Goal: Task Accomplishment & Management: Use online tool/utility

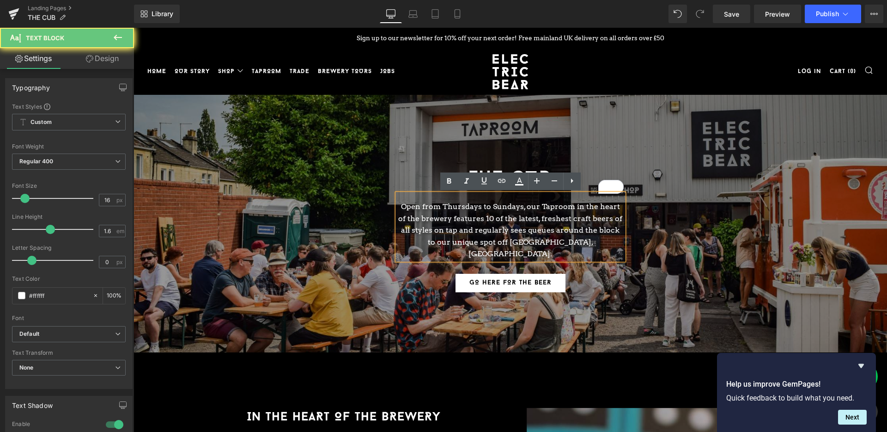
click at [454, 229] on p "Open from Thursdays to Sundays, our Taproom in the heart of the brewery feature…" at bounding box center [510, 230] width 226 height 59
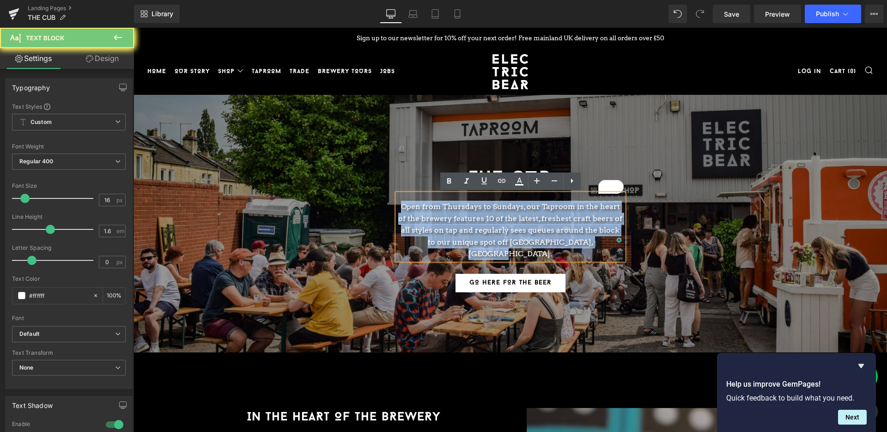
click at [454, 229] on p "Open from Thursdays to Sundays, our Taproom in the heart of the brewery feature…" at bounding box center [510, 230] width 226 height 59
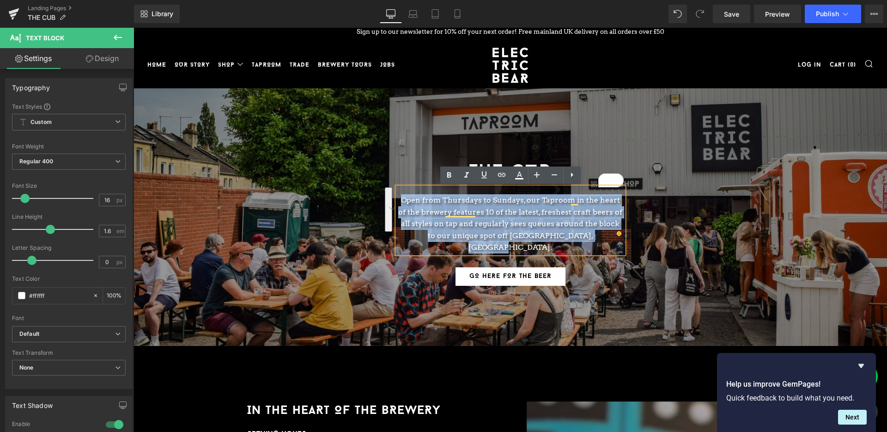
scroll to position [6, 0]
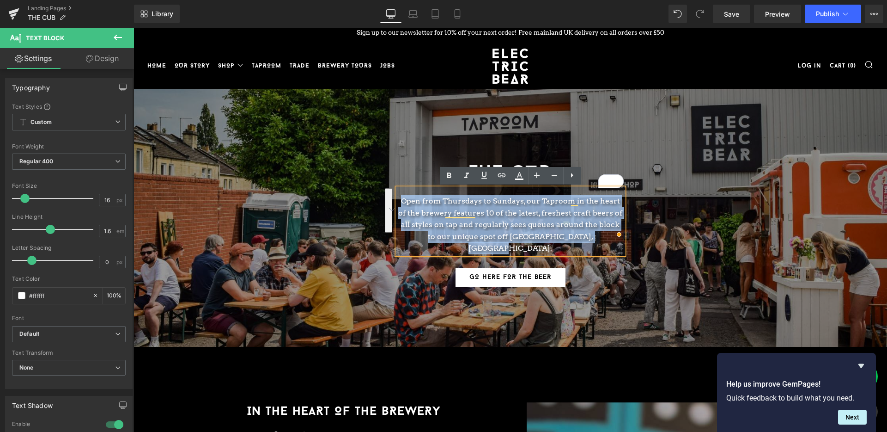
click at [551, 218] on p "Open from Thursdays to Sundays, our Taproom in the heart of the brewery feature…" at bounding box center [510, 224] width 226 height 59
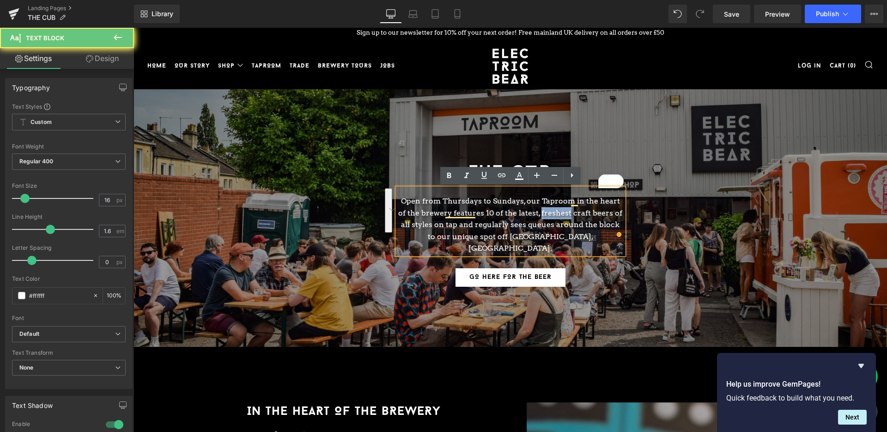
click at [551, 218] on p "Open from Thursdays to Sundays, our Taproom in the heart of the brewery feature…" at bounding box center [510, 224] width 226 height 59
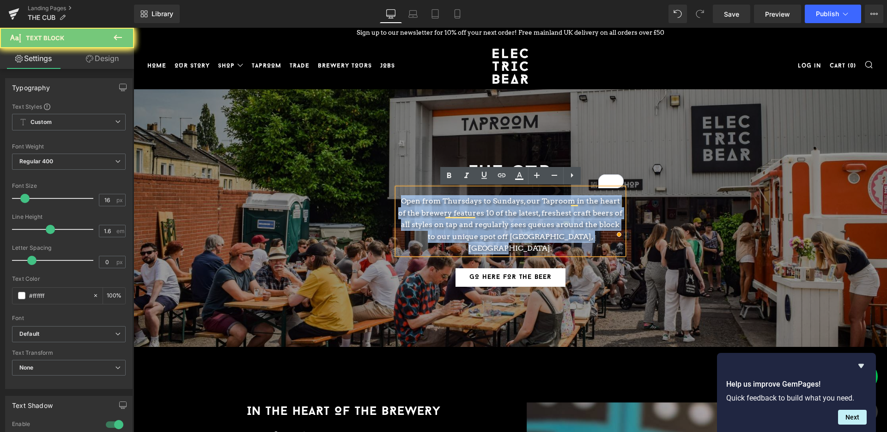
click at [551, 218] on p "Open from Thursdays to Sundays, our Taproom in the heart of the brewery feature…" at bounding box center [510, 224] width 226 height 59
click at [550, 218] on p "Open from Thursdays to Sundays, our Taproom in the heart of the brewery feature…" at bounding box center [510, 224] width 226 height 59
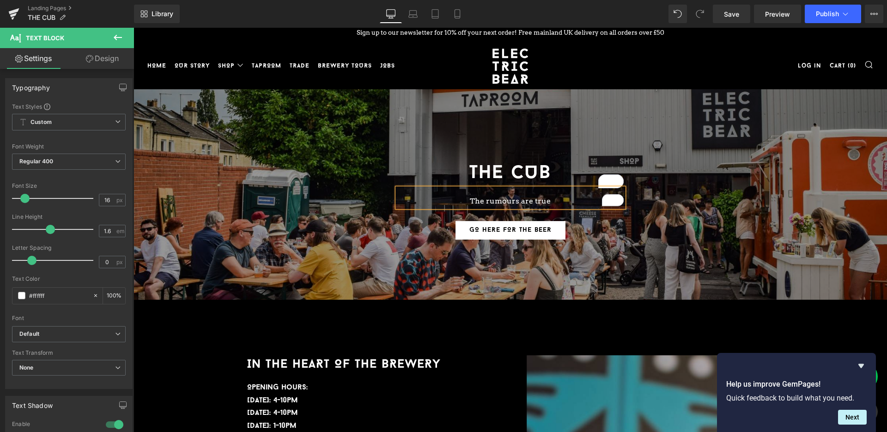
click at [521, 200] on p "The rumours are true" at bounding box center [510, 201] width 226 height 12
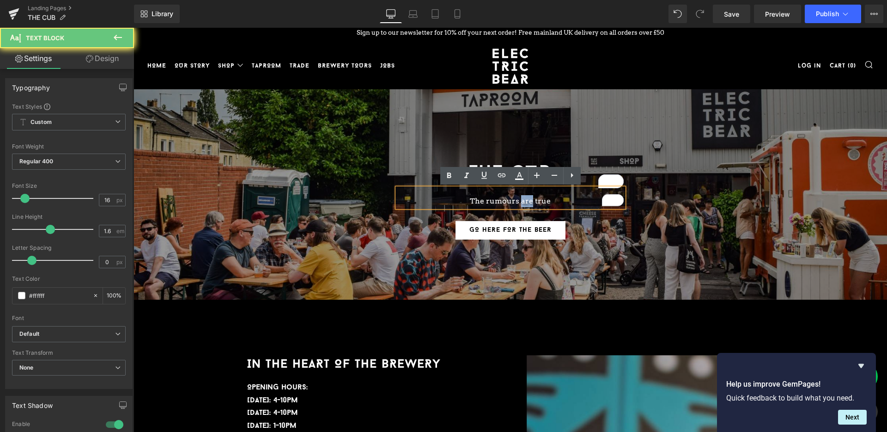
click at [521, 201] on p "The rumours are true" at bounding box center [510, 201] width 226 height 12
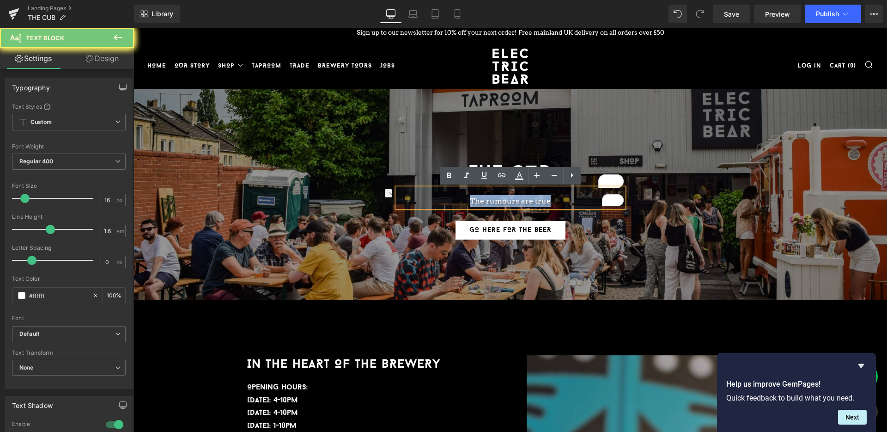
click at [521, 201] on p "The rumours are true" at bounding box center [510, 201] width 226 height 12
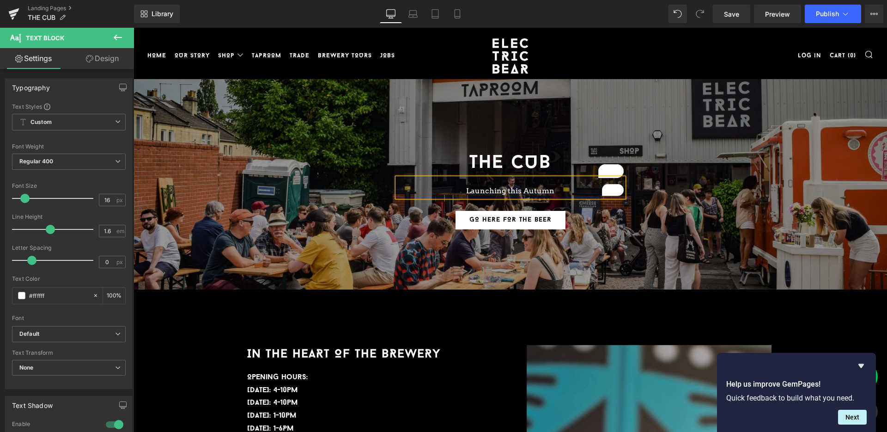
scroll to position [15, 0]
click at [719, 158] on div "THE CUB Heading Launching this Autumn Text Block GO HERE FOR THE BEER [GEOGRAPH…" at bounding box center [510, 184] width 555 height 99
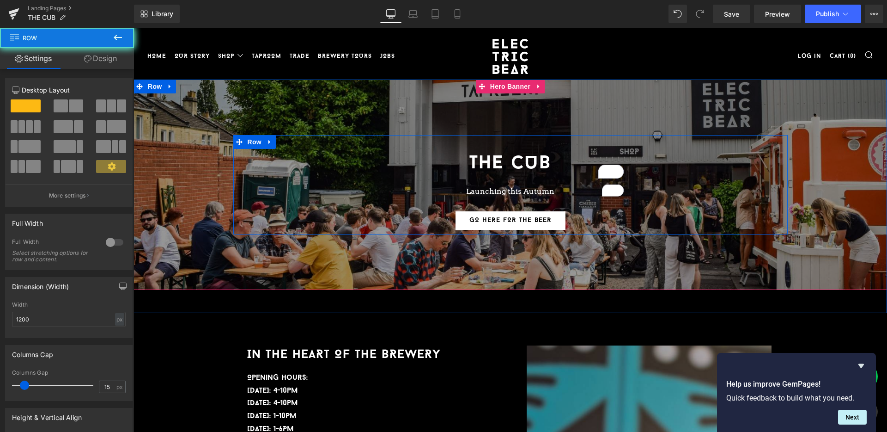
click at [719, 158] on div "THE CUB Heading Launching this Autumn Text Block GO HERE FOR THE BEER [GEOGRAPH…" at bounding box center [510, 184] width 555 height 99
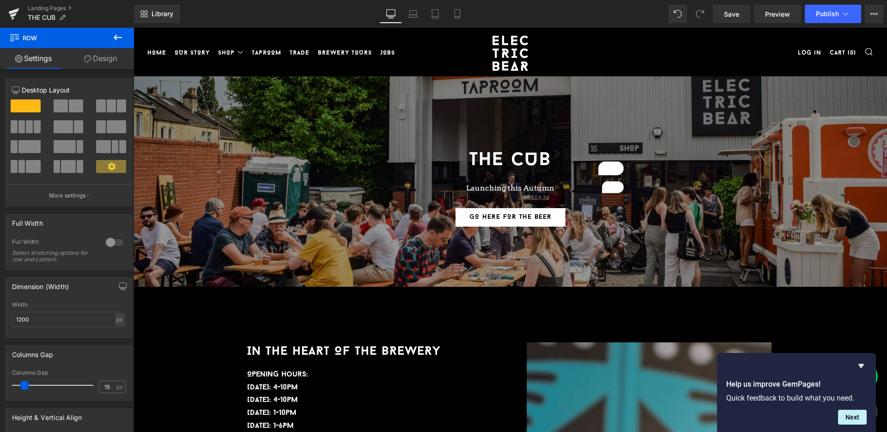
scroll to position [19, 0]
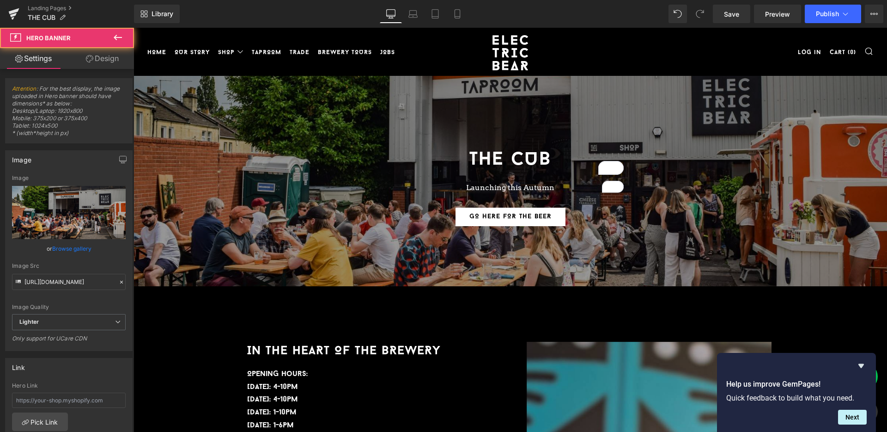
click at [677, 97] on div at bounding box center [511, 181] width 754 height 210
click at [563, 187] on p "Launching this Autumn" at bounding box center [510, 188] width 226 height 12
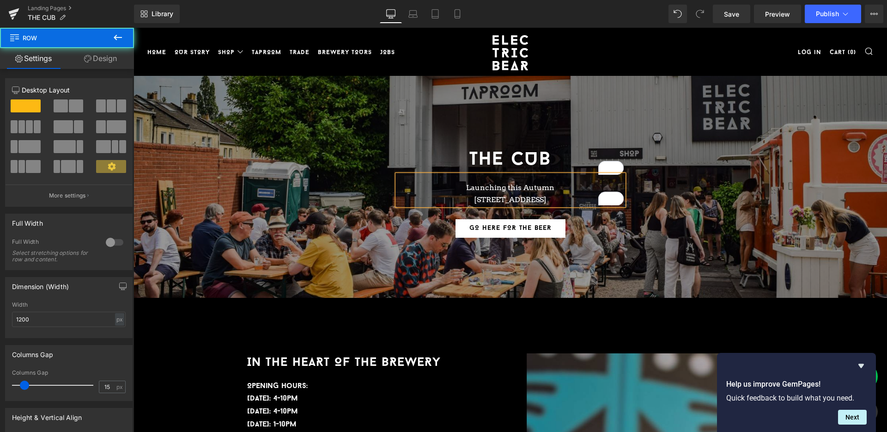
click at [692, 172] on div "THE CUB Heading Launching this Autumn [STREET_ADDRESS] Text Block GO HERE FOR T…" at bounding box center [510, 186] width 555 height 111
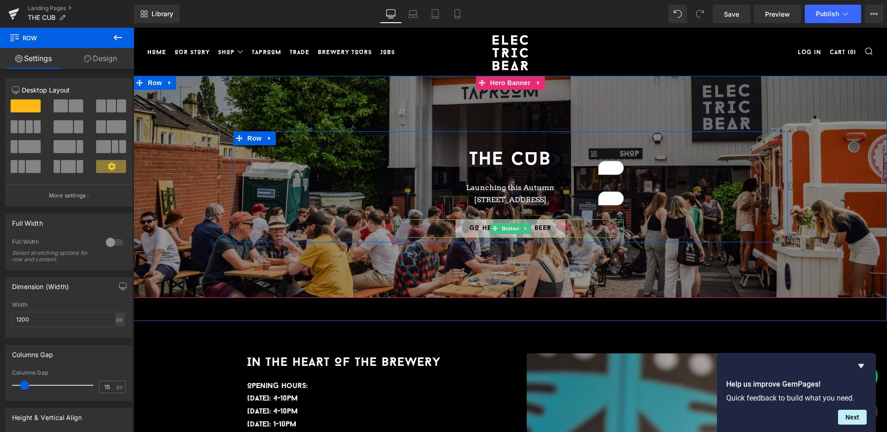
click at [550, 228] on span "GO HERE FOR THE BEER" at bounding box center [511, 228] width 82 height 14
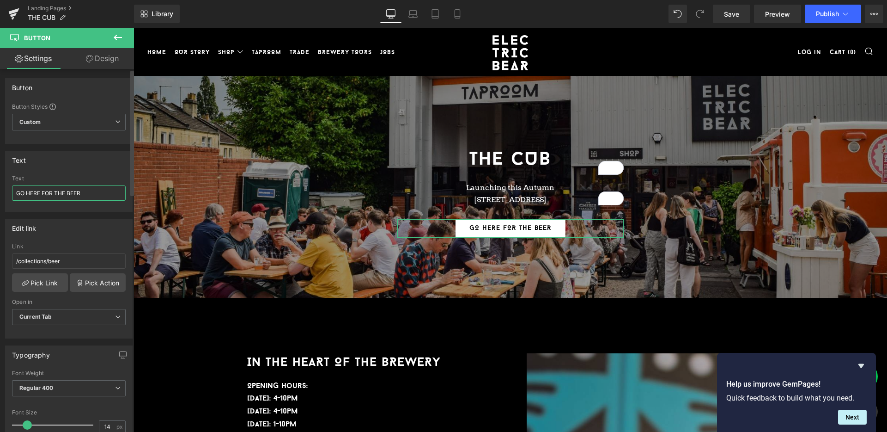
click at [73, 195] on input "GO HERE FOR THE BEER" at bounding box center [69, 192] width 114 height 15
type input "CHECK OUT THE TAPROOM"
click at [62, 259] on input "/collections/beer" at bounding box center [69, 260] width 114 height 15
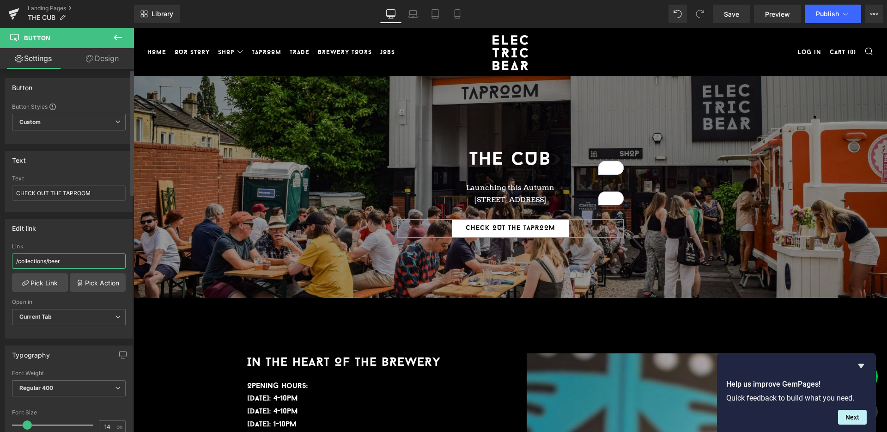
click at [62, 259] on input "/collections/beer" at bounding box center [69, 260] width 114 height 15
click at [53, 282] on link "Pick Link" at bounding box center [40, 282] width 56 height 18
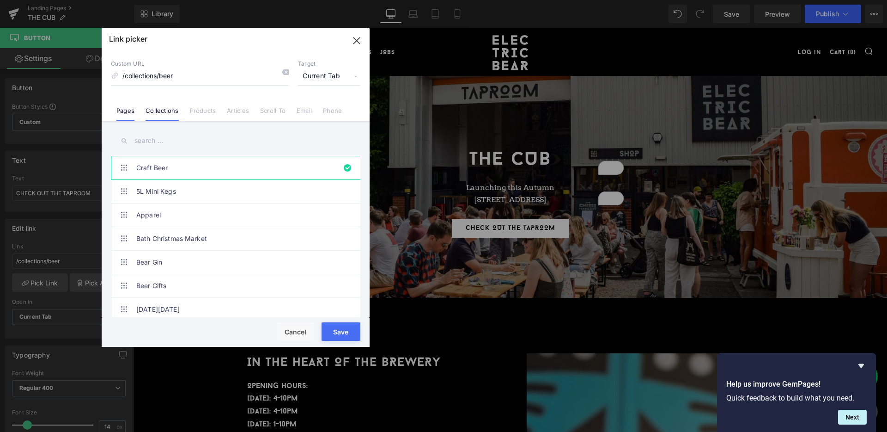
click at [127, 110] on link "Pages" at bounding box center [125, 114] width 18 height 14
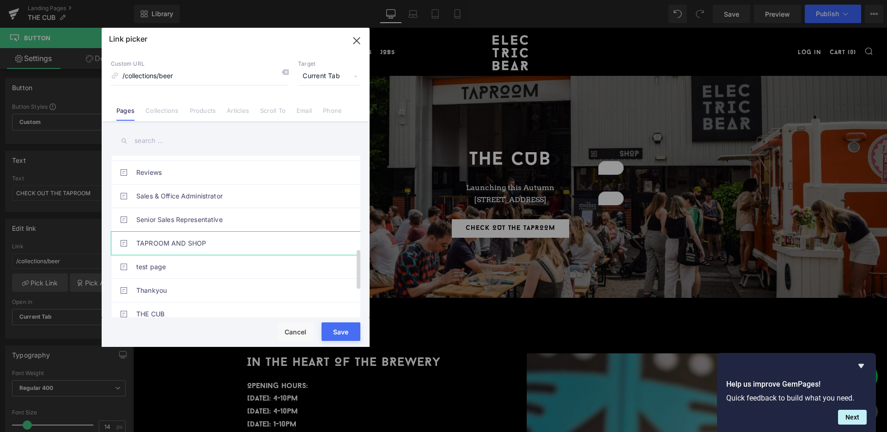
click at [189, 241] on link "TAPROOM AND SHOP" at bounding box center [237, 243] width 203 height 23
type input "/pages/taproom-and-shop"
click at [340, 328] on button "Save" at bounding box center [341, 331] width 39 height 18
type input "/pages/taproom-and-shop"
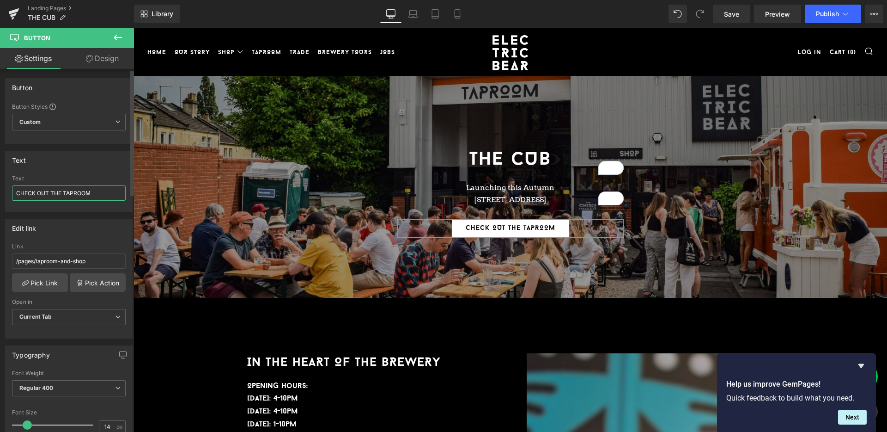
click at [61, 191] on input "CHECK OUT THE TAPROOM" at bounding box center [69, 192] width 114 height 15
drag, startPoint x: 63, startPoint y: 193, endPoint x: 52, endPoint y: 193, distance: 10.6
click at [52, 193] on input "CHECK OUT THE TAPROOM" at bounding box center [69, 192] width 114 height 15
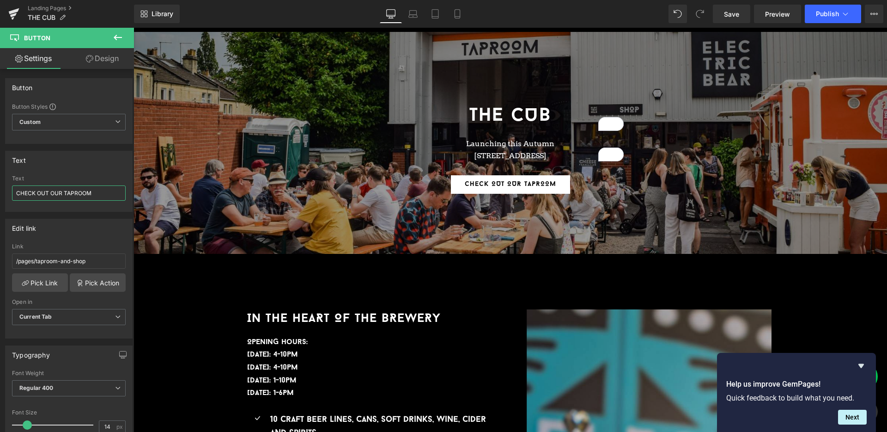
scroll to position [110, 0]
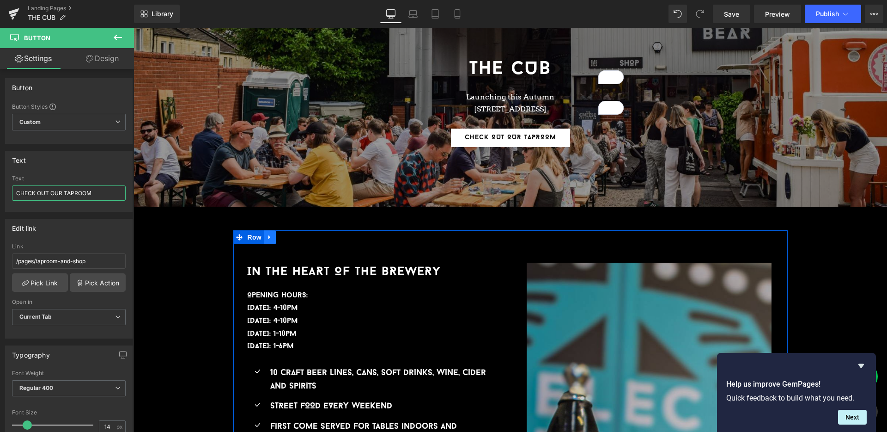
type input "CHECK OUT OUR TAPROOM"
click at [268, 235] on icon at bounding box center [269, 237] width 2 height 4
click at [294, 235] on icon at bounding box center [294, 237] width 6 height 6
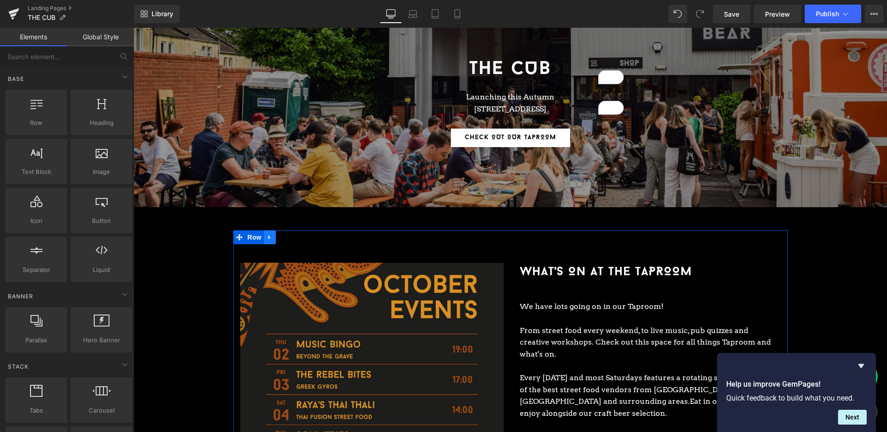
click at [270, 235] on icon at bounding box center [270, 237] width 6 height 7
click at [289, 235] on link at bounding box center [294, 237] width 12 height 14
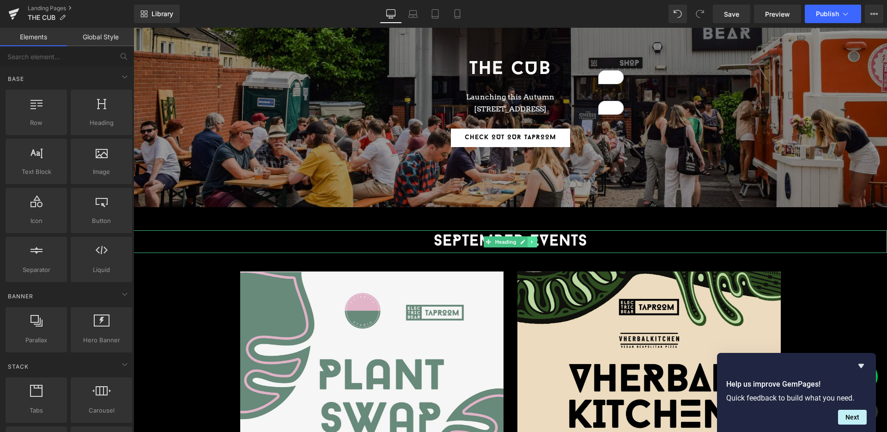
click at [530, 239] on icon at bounding box center [532, 242] width 5 height 6
click at [537, 240] on icon at bounding box center [537, 241] width 5 height 5
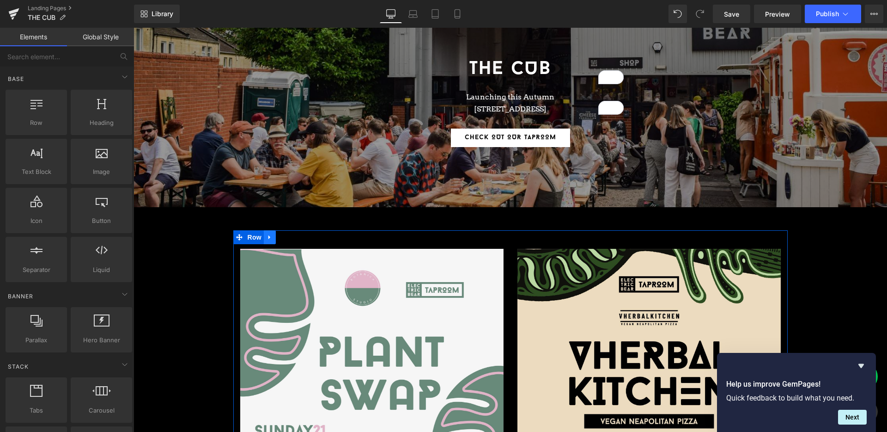
click at [272, 240] on icon at bounding box center [270, 237] width 6 height 7
click at [291, 237] on icon at bounding box center [294, 237] width 6 height 6
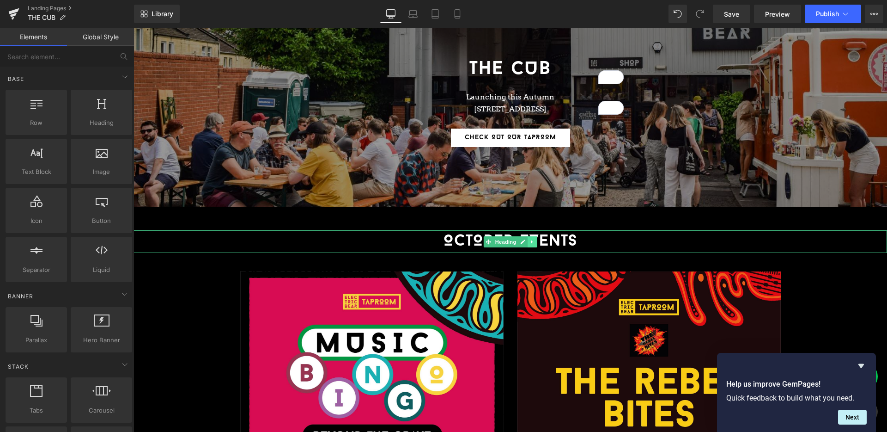
click at [534, 241] on icon at bounding box center [532, 242] width 5 height 6
click at [534, 241] on link at bounding box center [537, 241] width 10 height 11
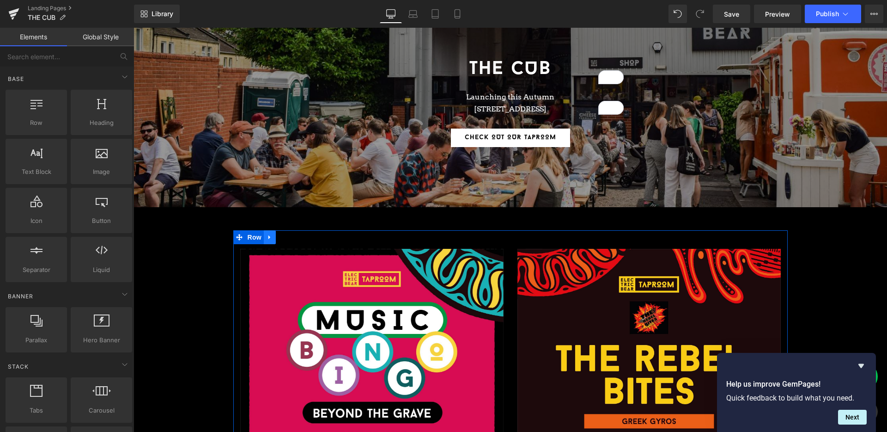
click at [267, 234] on icon at bounding box center [270, 237] width 6 height 7
click at [294, 238] on icon at bounding box center [294, 237] width 6 height 7
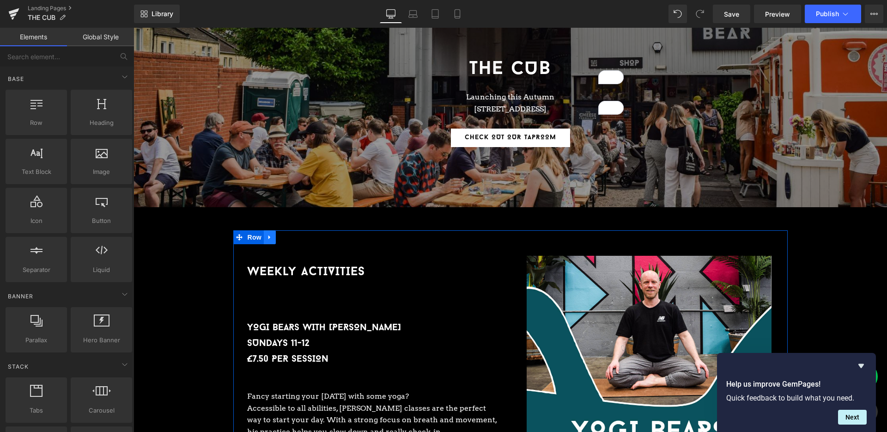
click at [270, 238] on icon at bounding box center [270, 237] width 6 height 7
click at [293, 239] on icon at bounding box center [294, 237] width 6 height 6
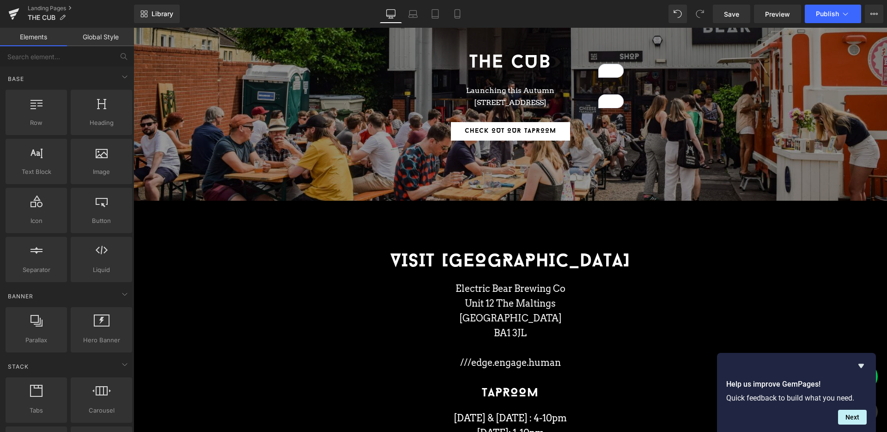
scroll to position [105, 0]
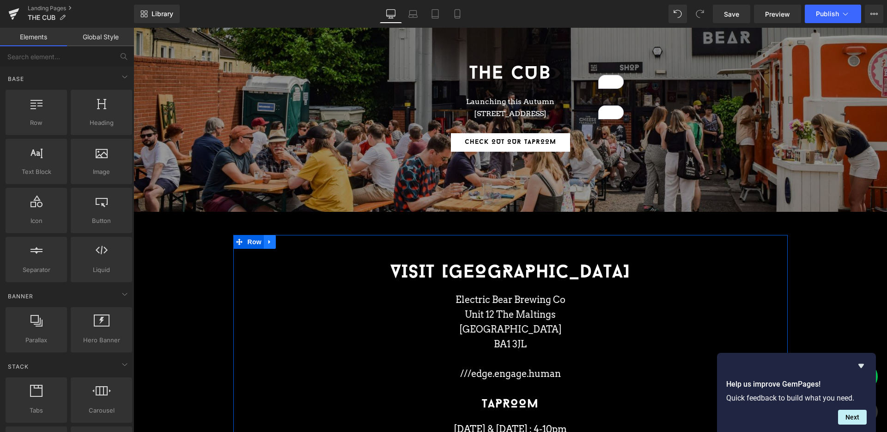
click at [274, 240] on link at bounding box center [270, 242] width 12 height 14
click at [290, 241] on link at bounding box center [294, 242] width 12 height 14
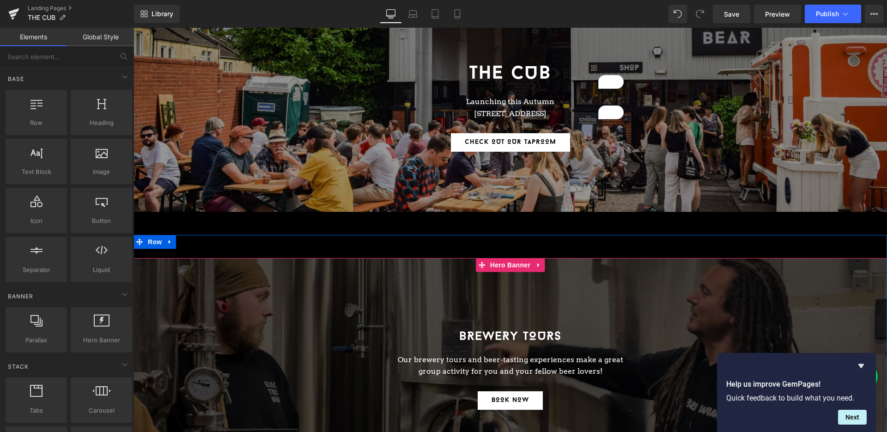
click at [238, 279] on div at bounding box center [511, 364] width 754 height 212
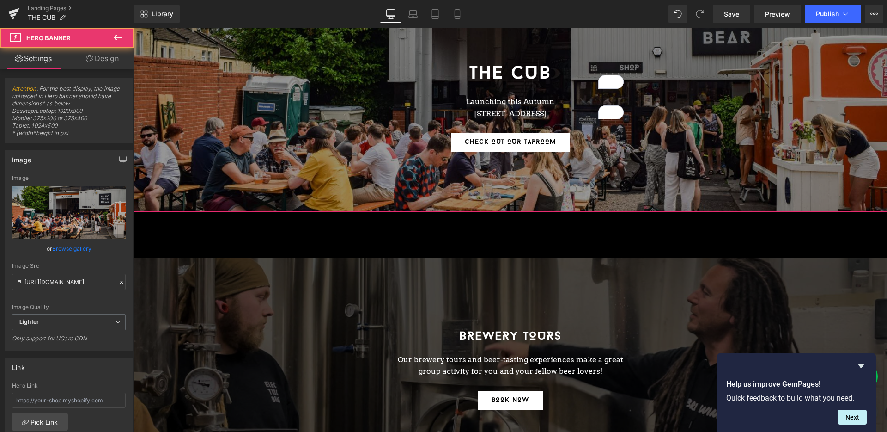
click at [185, 146] on span "THE CUB Heading Launching this Autumn [STREET_ADDRESS] Text Block CHECK OUT OUR…" at bounding box center [511, 100] width 754 height 111
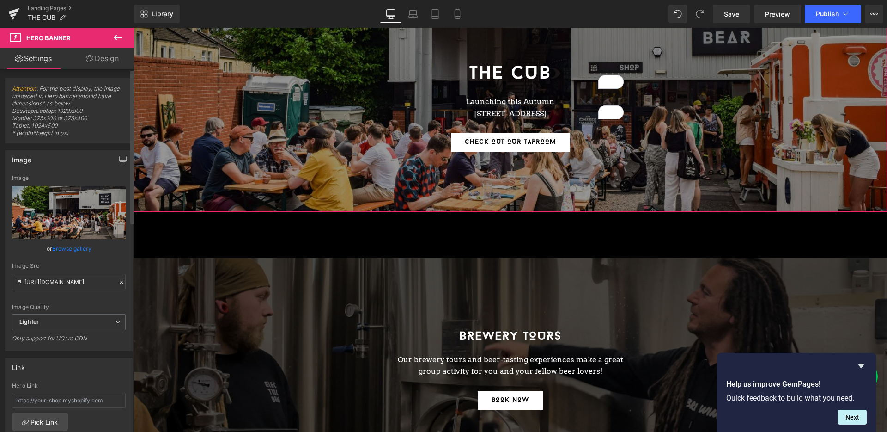
click at [73, 250] on link "Browse gallery" at bounding box center [71, 248] width 39 height 16
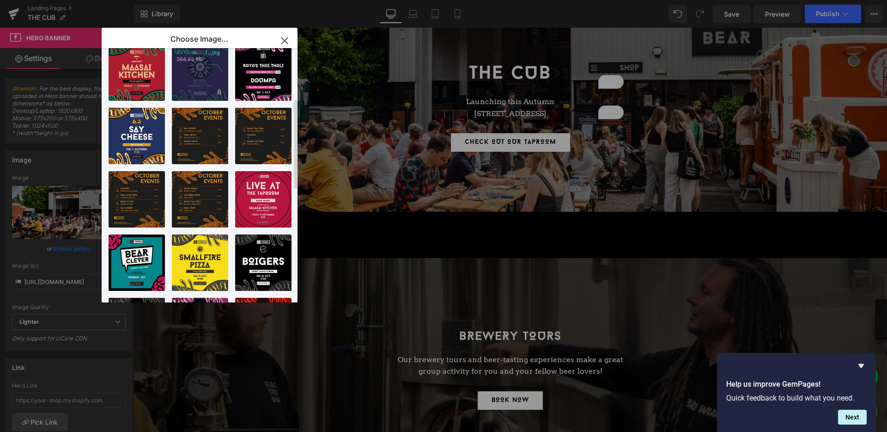
scroll to position [0, 0]
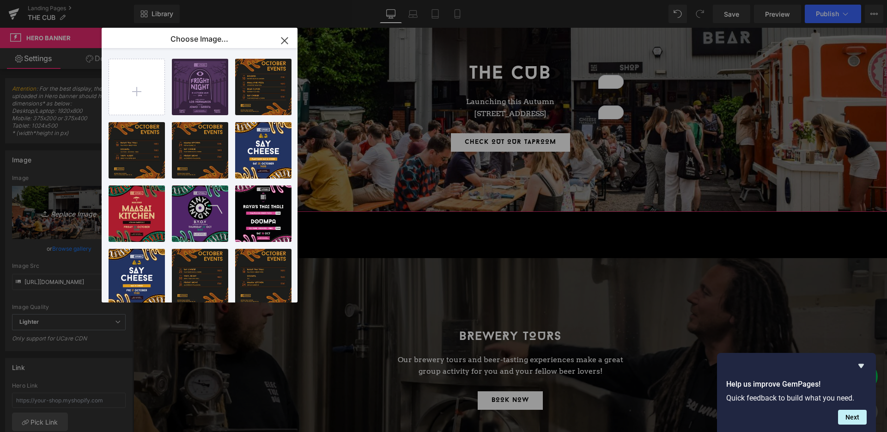
click at [69, 0] on div "You are previewing how the will restyle your page. You can not edit Elements in…" at bounding box center [443, 0] width 887 height 0
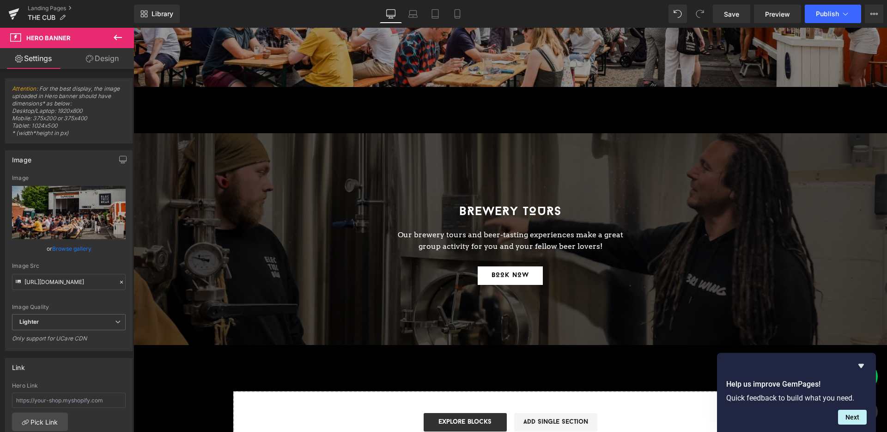
scroll to position [232, 0]
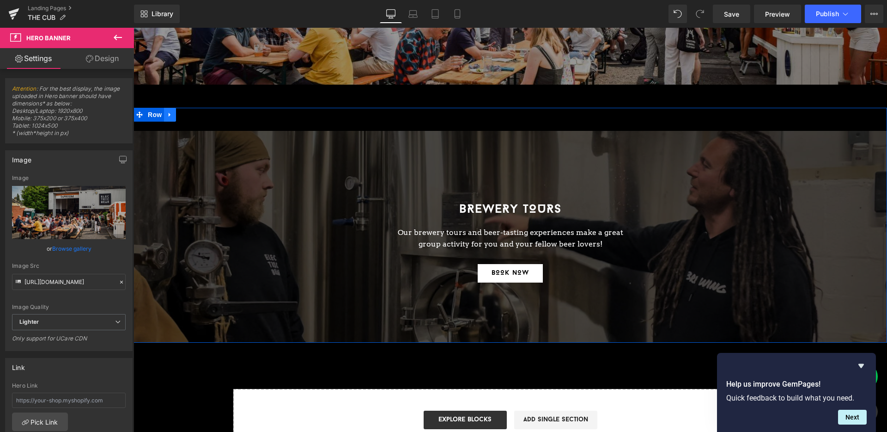
click at [173, 114] on icon at bounding box center [170, 114] width 6 height 7
click at [195, 111] on icon at bounding box center [194, 114] width 6 height 6
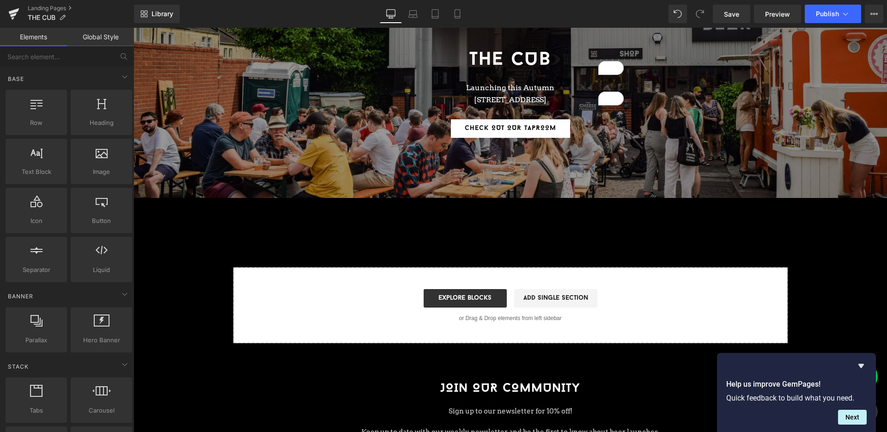
scroll to position [0, 0]
